Goal: Information Seeking & Learning: Find contact information

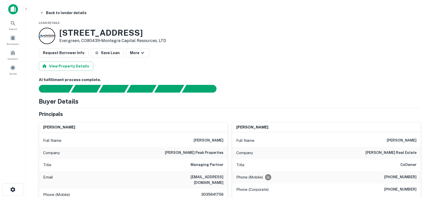
click at [14, 10] on img at bounding box center [13, 9] width 10 height 10
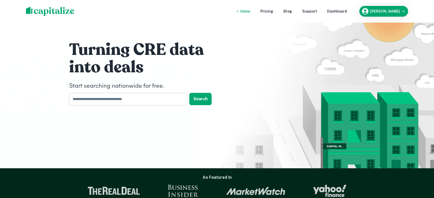
click at [154, 103] on input "text" at bounding box center [126, 99] width 114 height 13
type input "****"
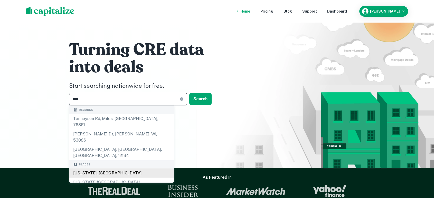
click at [124, 169] on div "Tennessee, USA" at bounding box center [121, 173] width 105 height 9
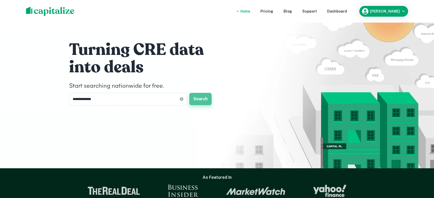
click at [205, 101] on button "Search" at bounding box center [200, 99] width 22 height 12
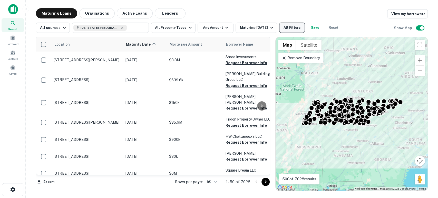
click at [291, 28] on button "All Filters" at bounding box center [292, 28] width 26 height 10
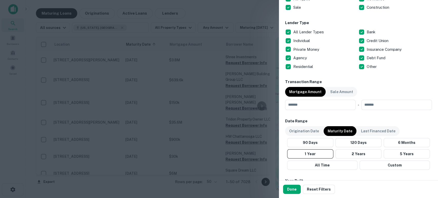
scroll to position [190, 0]
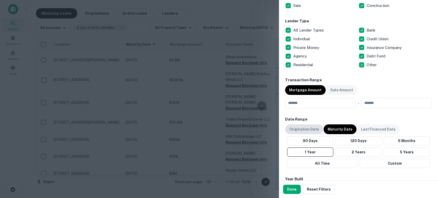
click at [306, 126] on p "Origination Date" at bounding box center [304, 129] width 30 height 6
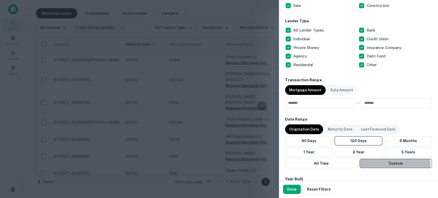
click at [386, 165] on button "Custom" at bounding box center [395, 163] width 72 height 9
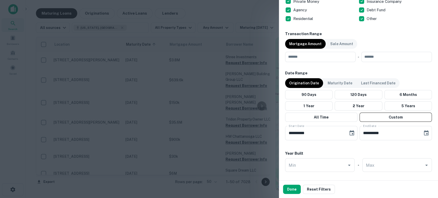
scroll to position [266, 0]
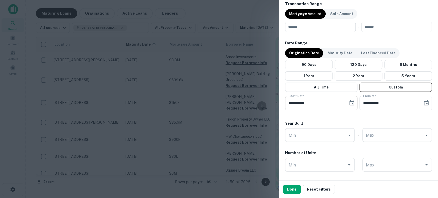
click at [349, 105] on icon "Choose date, selected date is Apr 27, 2025" at bounding box center [352, 103] width 6 height 6
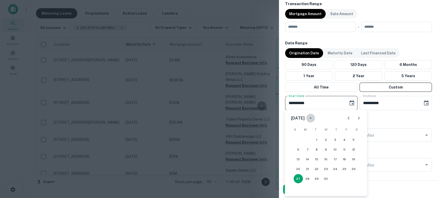
click at [314, 119] on icon "calendar view is open, switch to year view" at bounding box center [310, 118] width 6 height 6
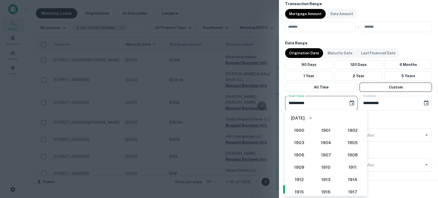
scroll to position [445, 0]
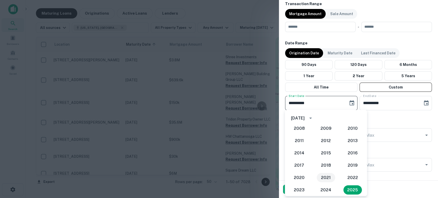
click at [324, 180] on button "2021" at bounding box center [326, 177] width 18 height 9
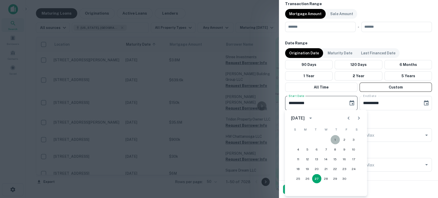
click at [334, 140] on button "1" at bounding box center [334, 139] width 9 height 9
type input "**********"
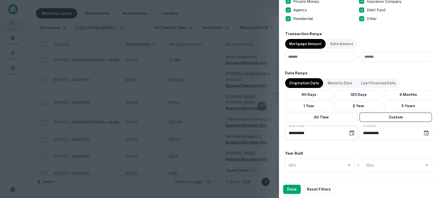
scroll to position [228, 0]
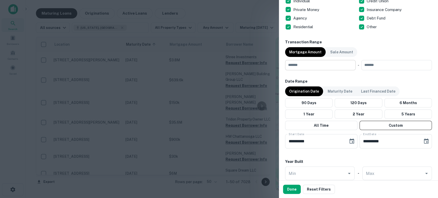
click at [312, 66] on input "number" at bounding box center [318, 65] width 67 height 10
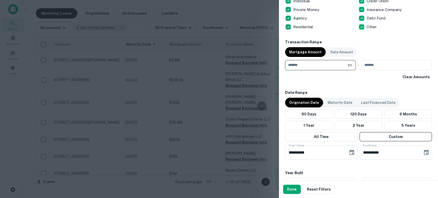
type input "*******"
click at [289, 189] on button "Done" at bounding box center [292, 189] width 18 height 9
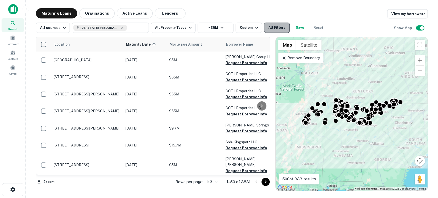
click at [278, 27] on button "All Filters" at bounding box center [277, 28] width 26 height 10
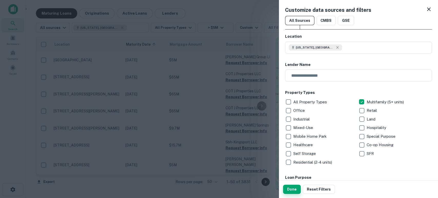
click at [299, 190] on button "Done" at bounding box center [292, 189] width 18 height 9
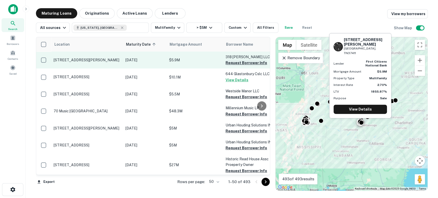
click at [248, 62] on button "Request Borrower Info" at bounding box center [247, 63] width 42 height 6
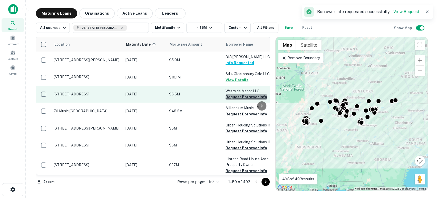
click at [248, 96] on button "Request Borrower Info" at bounding box center [247, 97] width 42 height 6
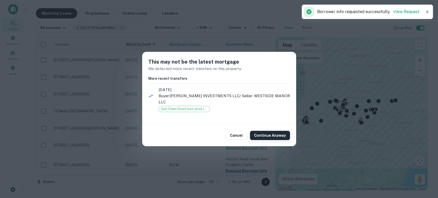
click at [261, 131] on button "Continue Anyway" at bounding box center [270, 135] width 40 height 9
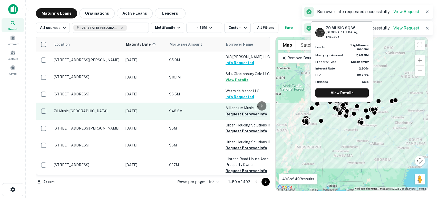
click at [244, 113] on button "Request Borrower Info" at bounding box center [247, 114] width 42 height 6
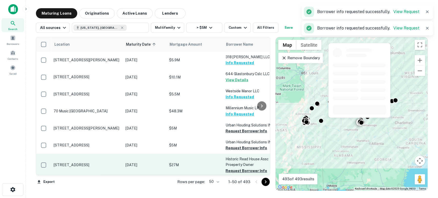
scroll to position [38, 0]
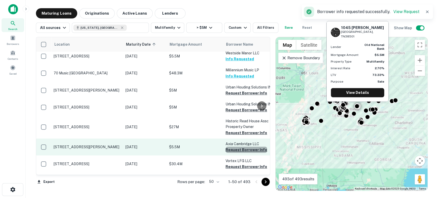
click at [247, 149] on button "Request Borrower Info" at bounding box center [247, 150] width 42 height 6
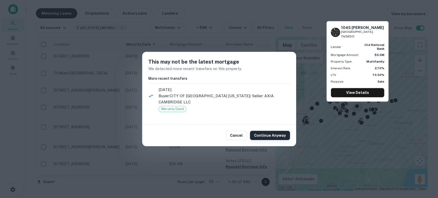
click at [261, 135] on button "Continue Anyway" at bounding box center [270, 135] width 40 height 9
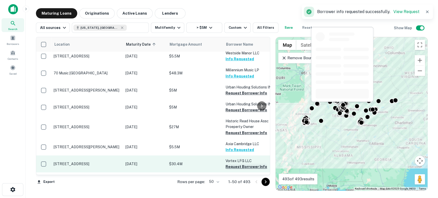
click at [242, 165] on button "Request Borrower Info" at bounding box center [247, 167] width 42 height 6
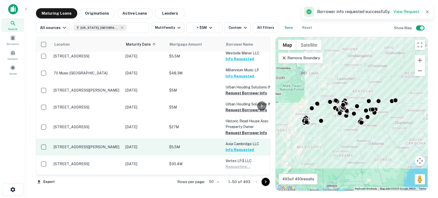
scroll to position [76, 0]
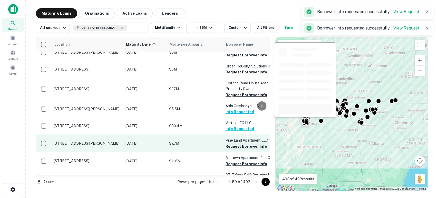
click at [240, 145] on button "Request Borrower Info" at bounding box center [247, 146] width 42 height 6
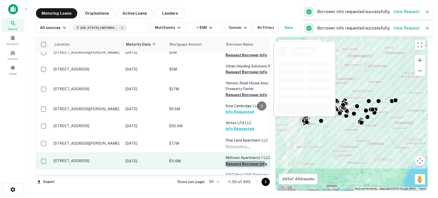
click at [241, 164] on button "Request Borrower Info" at bounding box center [247, 164] width 42 height 6
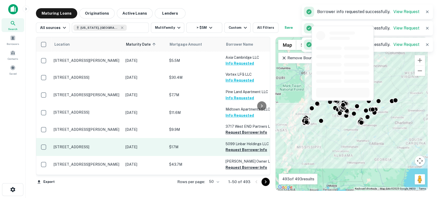
scroll to position [152, 0]
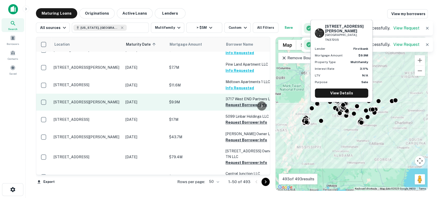
click at [242, 105] on button "Request Borrower Info" at bounding box center [247, 105] width 42 height 6
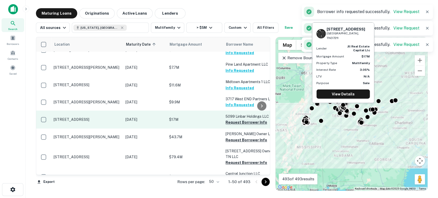
click at [238, 121] on button "Request Borrower Info" at bounding box center [247, 122] width 42 height 6
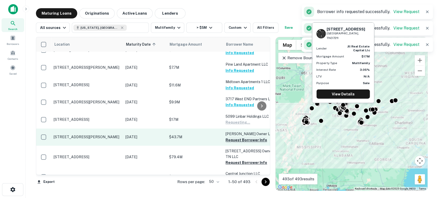
click at [241, 139] on button "Request Borrower Info" at bounding box center [247, 140] width 42 height 6
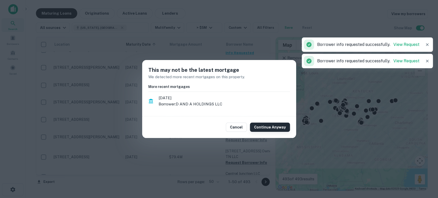
click at [264, 127] on button "Continue Anyway" at bounding box center [270, 127] width 40 height 9
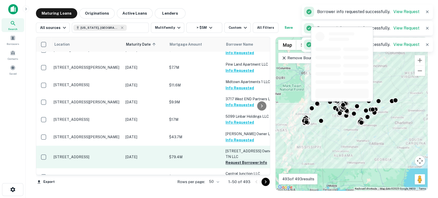
click at [242, 161] on button "Request Borrower Info" at bounding box center [247, 163] width 42 height 6
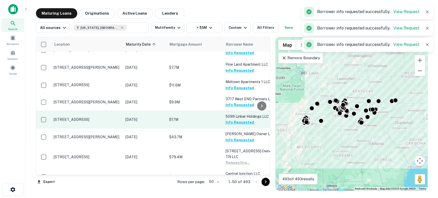
scroll to position [190, 0]
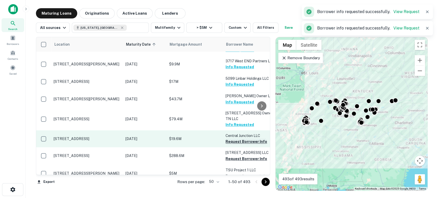
click at [248, 142] on button "Request Borrower Info" at bounding box center [247, 142] width 42 height 6
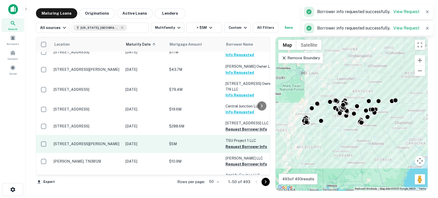
scroll to position [228, 0]
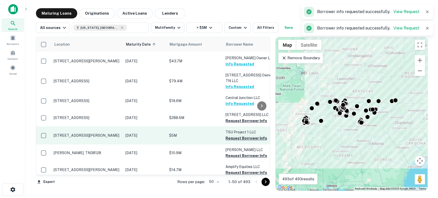
click at [251, 137] on button "Request Borrower Info" at bounding box center [247, 138] width 42 height 6
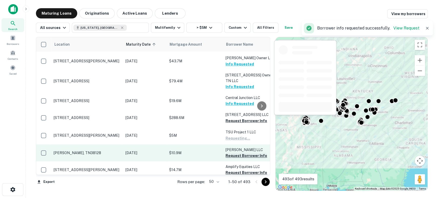
click at [245, 153] on button "Request Borrower Info" at bounding box center [247, 156] width 42 height 6
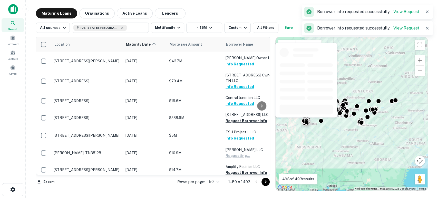
scroll to position [266, 0]
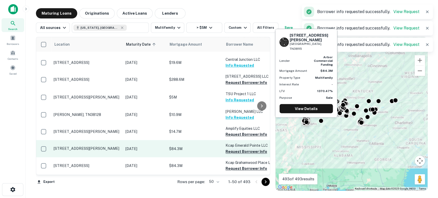
click at [237, 149] on button "Request Borrower Info" at bounding box center [247, 152] width 42 height 6
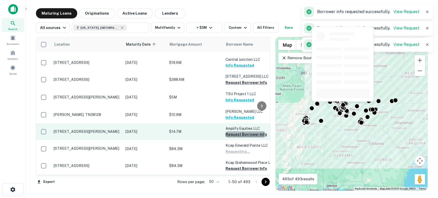
click at [242, 133] on button "Request Borrower Info" at bounding box center [247, 134] width 42 height 6
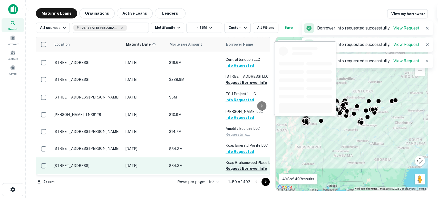
click at [243, 165] on button "Request Borrower Info" at bounding box center [247, 168] width 42 height 6
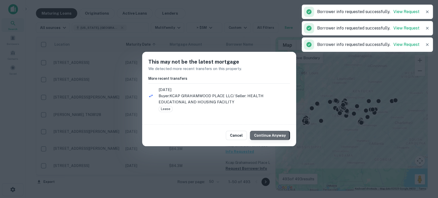
click at [271, 135] on button "Continue Anyway" at bounding box center [270, 135] width 40 height 9
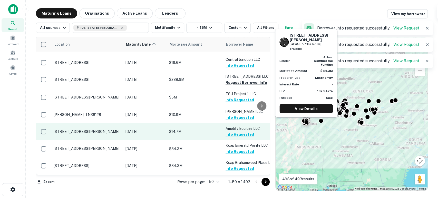
scroll to position [304, 0]
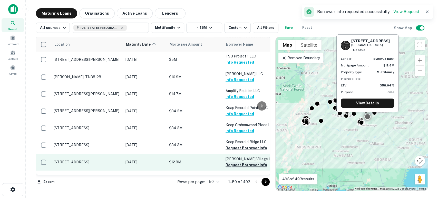
click at [245, 163] on button "Request Borrower Info" at bounding box center [247, 165] width 42 height 6
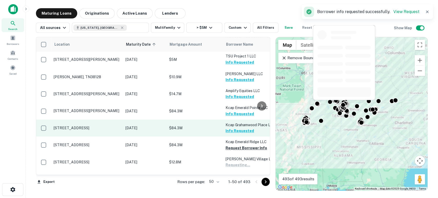
scroll to position [342, 0]
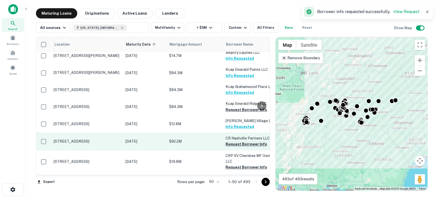
click at [238, 142] on button "Request Borrower Info" at bounding box center [247, 144] width 42 height 6
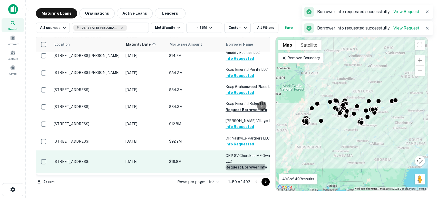
click at [244, 164] on button "Request Borrower Info" at bounding box center [247, 167] width 42 height 6
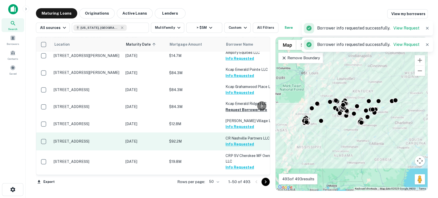
scroll to position [380, 0]
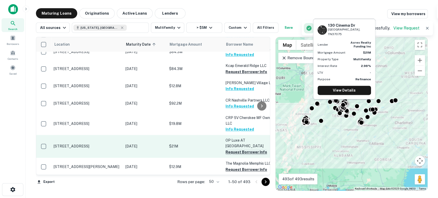
click at [240, 149] on button "Request Borrower Info" at bounding box center [247, 152] width 42 height 6
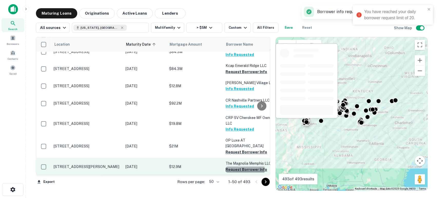
click at [244, 167] on button "Request Borrower Info" at bounding box center [247, 170] width 42 height 6
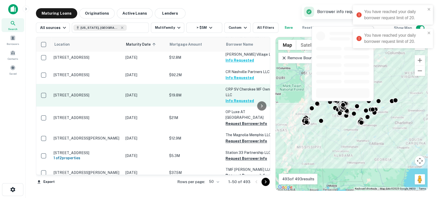
scroll to position [418, 0]
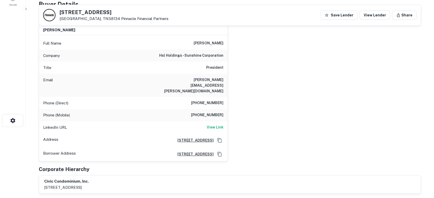
scroll to position [38, 0]
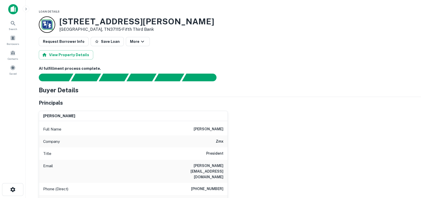
click at [273, 141] on div "bruce most Full Name bruce most Company zmx Title President Email bruce@zmxinc.…" at bounding box center [228, 177] width 386 height 141
drag, startPoint x: 199, startPoint y: 129, endPoint x: 226, endPoint y: 128, distance: 27.2
click at [226, 128] on div "Full Name bruce most" at bounding box center [133, 129] width 188 height 12
copy h6 "[PERSON_NAME]"
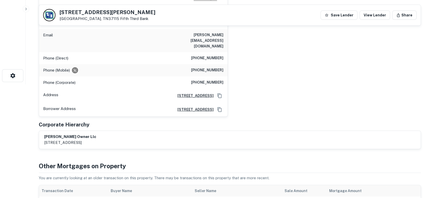
scroll to position [38, 0]
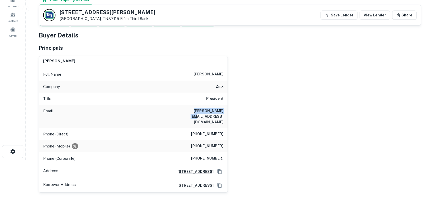
drag, startPoint x: 174, startPoint y: 106, endPoint x: 224, endPoint y: 109, distance: 50.1
click at [224, 109] on div "Email bruce@zmxinc.com" at bounding box center [133, 116] width 188 height 23
copy h6 "bruce@zmxinc.com"
click at [297, 135] on div "bruce most Full Name bruce most Company zmx Title President Email bruce@zmxinc.…" at bounding box center [228, 122] width 386 height 141
drag, startPoint x: 193, startPoint y: 133, endPoint x: 228, endPoint y: 134, distance: 35.2
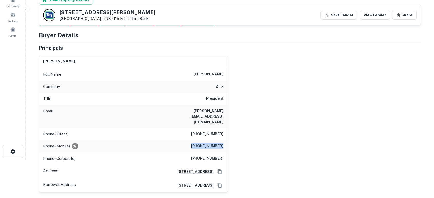
click at [228, 134] on div "bruce most Full Name bruce most Company zmx Title President Email bruce@zmxinc.…" at bounding box center [228, 122] width 386 height 141
copy h6 "(615) 301-8529"
click at [306, 144] on div "bruce most Full Name bruce most Company zmx Title President Email bruce@zmxinc.…" at bounding box center [228, 122] width 386 height 141
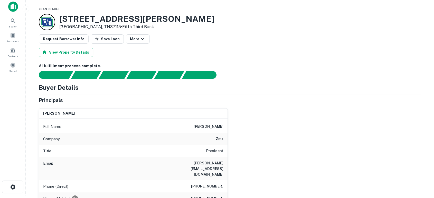
scroll to position [0, 0]
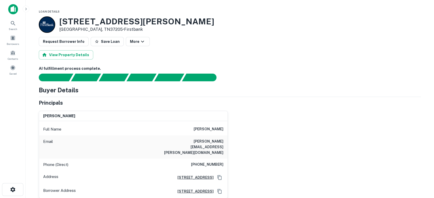
click at [320, 149] on div "[PERSON_NAME] Full Name [PERSON_NAME] [PERSON_NAME][EMAIL_ADDRESS][PERSON_NAME]…" at bounding box center [228, 153] width 386 height 92
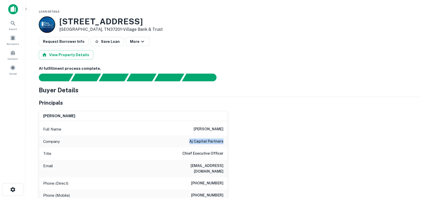
drag, startPoint x: 185, startPoint y: 140, endPoint x: 225, endPoint y: 139, distance: 39.8
click at [225, 139] on div "Company aj capital partners" at bounding box center [133, 141] width 188 height 12
copy h6 "aj capital partners"
drag, startPoint x: 306, startPoint y: 157, endPoint x: 234, endPoint y: 170, distance: 73.5
click at [304, 159] on div "benjamin j. weprin Full Name benjamin j. weprin Company aj capital partners Tit…" at bounding box center [228, 174] width 386 height 135
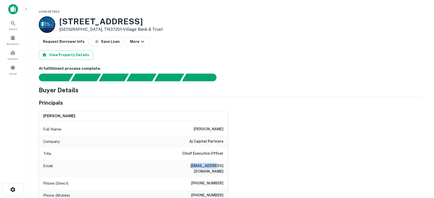
drag, startPoint x: 198, startPoint y: 168, endPoint x: 230, endPoint y: 164, distance: 32.6
click at [230, 164] on div "benjamin j. weprin Full Name benjamin j. weprin Company aj capital partners Tit…" at bounding box center [228, 174] width 386 height 135
copy h6 "bw@ajcpt.com"
click at [281, 133] on div "benjamin j. weprin Full Name benjamin j. weprin Company aj capital partners Tit…" at bounding box center [228, 174] width 386 height 135
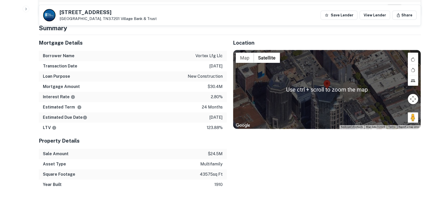
scroll to position [304, 0]
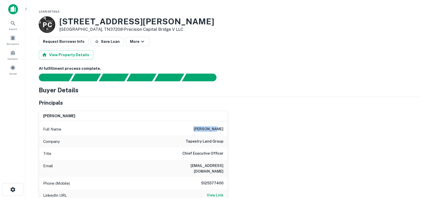
drag, startPoint x: 201, startPoint y: 128, endPoint x: 229, endPoint y: 128, distance: 28.2
click at [229, 128] on div "odis jones Full Name odis jones Company tapestry land group Title Chief Executi…" at bounding box center [228, 168] width 386 height 123
copy h6 "odis jones"
drag, startPoint x: 304, startPoint y: 152, endPoint x: 237, endPoint y: 164, distance: 68.3
click at [304, 152] on div "odis jones Full Name odis jones Company tapestry land group Title Chief Executi…" at bounding box center [228, 168] width 386 height 123
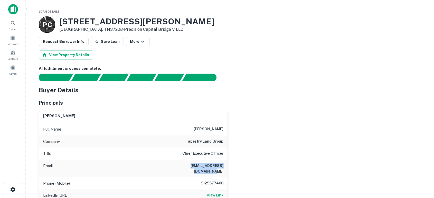
drag, startPoint x: 224, startPoint y: 166, endPoint x: 174, endPoint y: 164, distance: 50.6
click at [173, 165] on div "Email ojones@cobblestonedev.com" at bounding box center [133, 168] width 188 height 17
copy h6 "ojones@cobblestonedev.com"
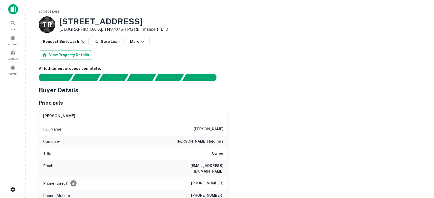
click at [325, 130] on div "[PERSON_NAME] Full Name [PERSON_NAME] Company [PERSON_NAME] holdings Title Owne…" at bounding box center [228, 174] width 386 height 135
drag, startPoint x: 191, startPoint y: 146, endPoint x: 232, endPoint y: 146, distance: 41.1
click at [232, 146] on div "[PERSON_NAME] Full Name [PERSON_NAME] Company [PERSON_NAME] holdings Title Owne…" at bounding box center [228, 174] width 386 height 135
copy h6 "[PERSON_NAME] holdings"
drag, startPoint x: 312, startPoint y: 122, endPoint x: 259, endPoint y: 145, distance: 57.8
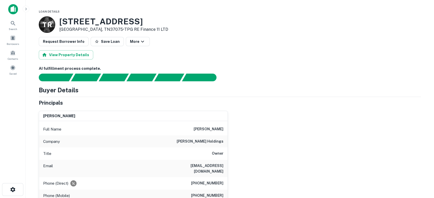
click at [308, 124] on div "[PERSON_NAME] Full Name [PERSON_NAME] Company [PERSON_NAME] holdings Title Owne…" at bounding box center [228, 174] width 386 height 135
drag, startPoint x: 214, startPoint y: 166, endPoint x: 226, endPoint y: 163, distance: 12.3
click at [226, 163] on div "Email [EMAIL_ADDRESS][DOMAIN_NAME]" at bounding box center [133, 168] width 188 height 17
copy h6 "[EMAIL_ADDRESS][DOMAIN_NAME]"
drag, startPoint x: 211, startPoint y: 191, endPoint x: 230, endPoint y: 190, distance: 19.8
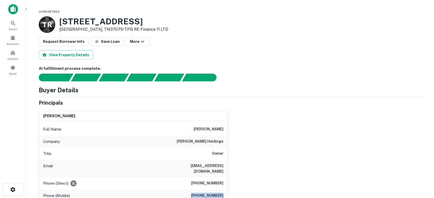
click at [230, 190] on div "[PERSON_NAME] Full Name [PERSON_NAME] Company [PERSON_NAME] holdings Title Owne…" at bounding box center [228, 174] width 386 height 135
copy h6 "[PHONE_NUMBER]"
click at [332, 162] on div "[PERSON_NAME] Full Name [PERSON_NAME] Company [PERSON_NAME] holdings Title Owne…" at bounding box center [228, 174] width 386 height 135
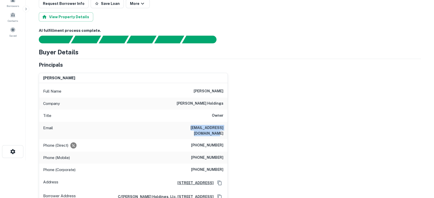
drag, startPoint x: 170, startPoint y: 129, endPoint x: 224, endPoint y: 126, distance: 54.5
click at [224, 126] on div "Email [EMAIL_ADDRESS][DOMAIN_NAME]" at bounding box center [133, 130] width 188 height 17
copy h6 "[EMAIL_ADDRESS][DOMAIN_NAME]"
drag, startPoint x: 247, startPoint y: 145, endPoint x: 199, endPoint y: 82, distance: 78.9
click at [246, 145] on div "[PERSON_NAME] Full Name [PERSON_NAME] Company [PERSON_NAME] holdings Title Owne…" at bounding box center [228, 136] width 386 height 135
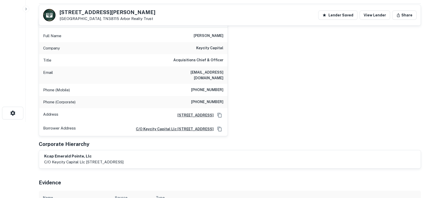
scroll to position [38, 0]
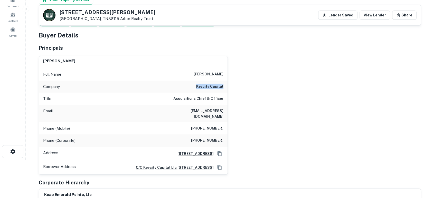
drag, startPoint x: 191, startPoint y: 86, endPoint x: 229, endPoint y: 84, distance: 38.0
click at [229, 84] on div "[PERSON_NAME] Full Name [PERSON_NAME] Company keycity capital Title Acquisition…" at bounding box center [228, 113] width 386 height 123
copy h6 "keycity capital"
click at [287, 180] on div "Corporate Hierarchy" at bounding box center [230, 183] width 382 height 8
drag, startPoint x: 173, startPoint y: 113, endPoint x: 224, endPoint y: 107, distance: 51.2
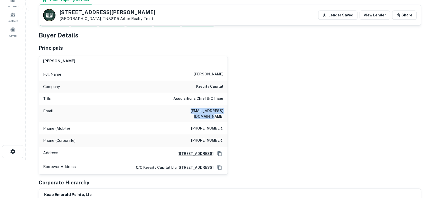
click at [224, 107] on div "Email [EMAIL_ADDRESS][DOMAIN_NAME]" at bounding box center [133, 113] width 188 height 17
copy h6 "leigh@keycitycapital.com"
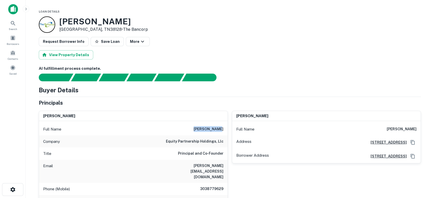
drag, startPoint x: 199, startPoint y: 127, endPoint x: 223, endPoint y: 128, distance: 24.4
click at [223, 128] on div "Full Name garrod moltz" at bounding box center [133, 129] width 188 height 12
copy h6 "garrod moltz"
drag, startPoint x: 170, startPoint y: 166, endPoint x: 223, endPoint y: 164, distance: 53.7
click at [224, 164] on div "Email garrod@ephproperties.com" at bounding box center [133, 171] width 188 height 23
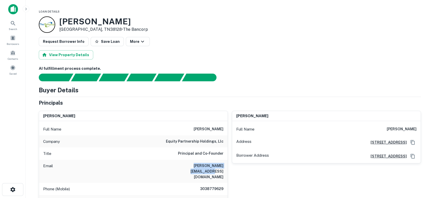
copy h6 "garrod@ephproperties.com"
click at [315, 179] on div "david pretzler Full Name david pretzler Address 904 Forest Street, Denver, CO80…" at bounding box center [324, 171] width 193 height 129
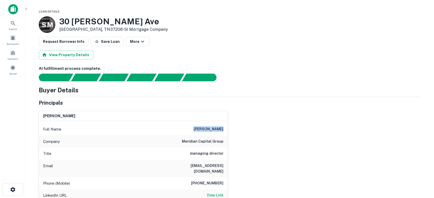
drag, startPoint x: 199, startPoint y: 128, endPoint x: 213, endPoint y: 133, distance: 16.0
click at [223, 128] on div "Full Name shraga schorr" at bounding box center [133, 129] width 188 height 12
click at [180, 149] on div "Title managing director" at bounding box center [133, 154] width 188 height 12
drag, startPoint x: 179, startPoint y: 144, endPoint x: 230, endPoint y: 140, distance: 50.9
click at [230, 140] on div "shraga schorr Full Name shraga schorr Company meridian capital group Title mana…" at bounding box center [228, 168] width 386 height 123
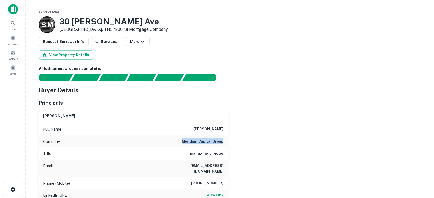
copy h6 "meridian capital group"
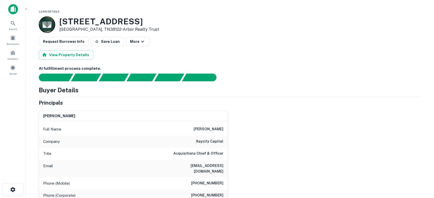
drag, startPoint x: 294, startPoint y: 156, endPoint x: 228, endPoint y: 85, distance: 97.3
click at [290, 159] on div "[PERSON_NAME] Full Name [PERSON_NAME] Company keycity capital Title Acquisition…" at bounding box center [228, 168] width 386 height 123
